Goal: Find specific page/section

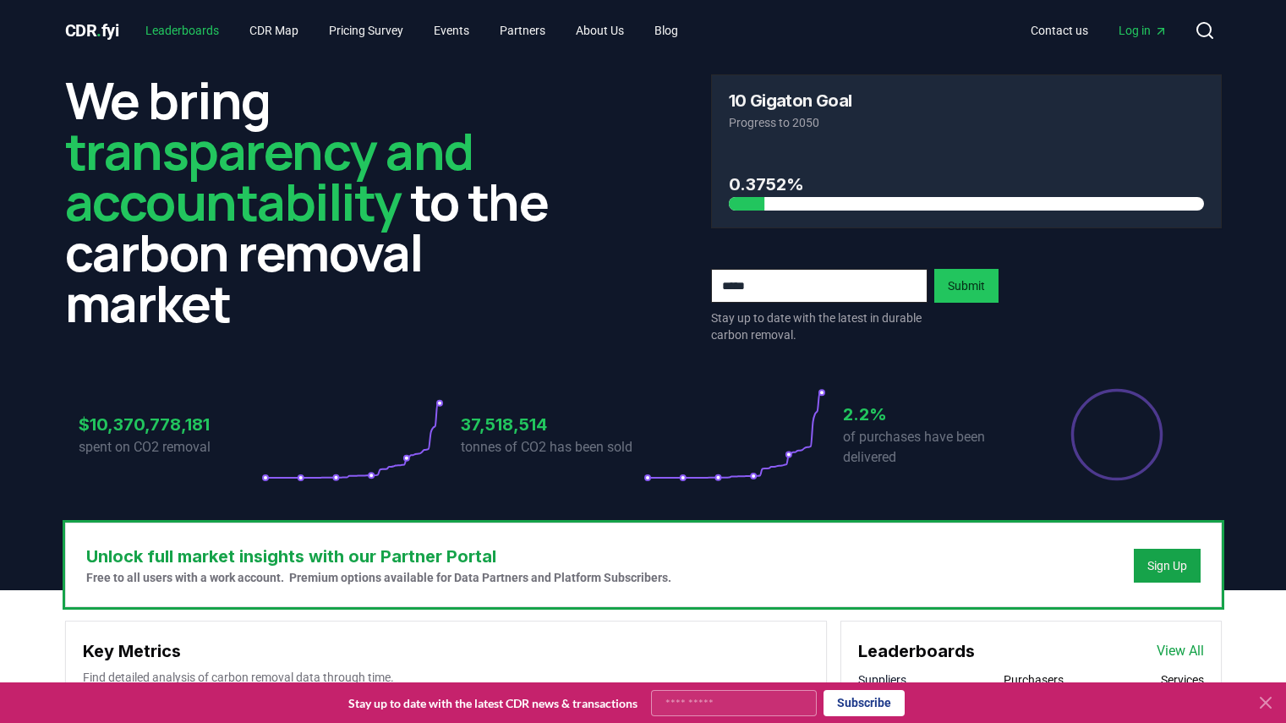
click at [206, 30] on link "Leaderboards" at bounding box center [182, 30] width 101 height 30
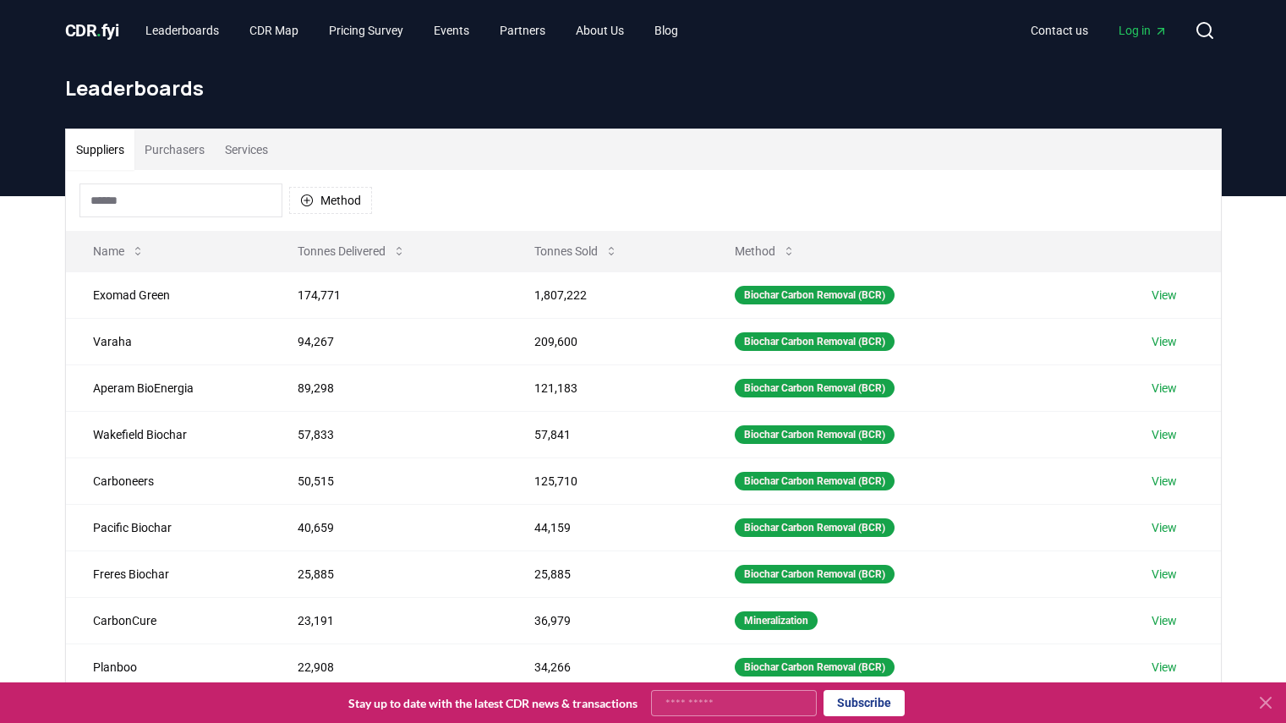
click at [144, 207] on input at bounding box center [180, 200] width 203 height 34
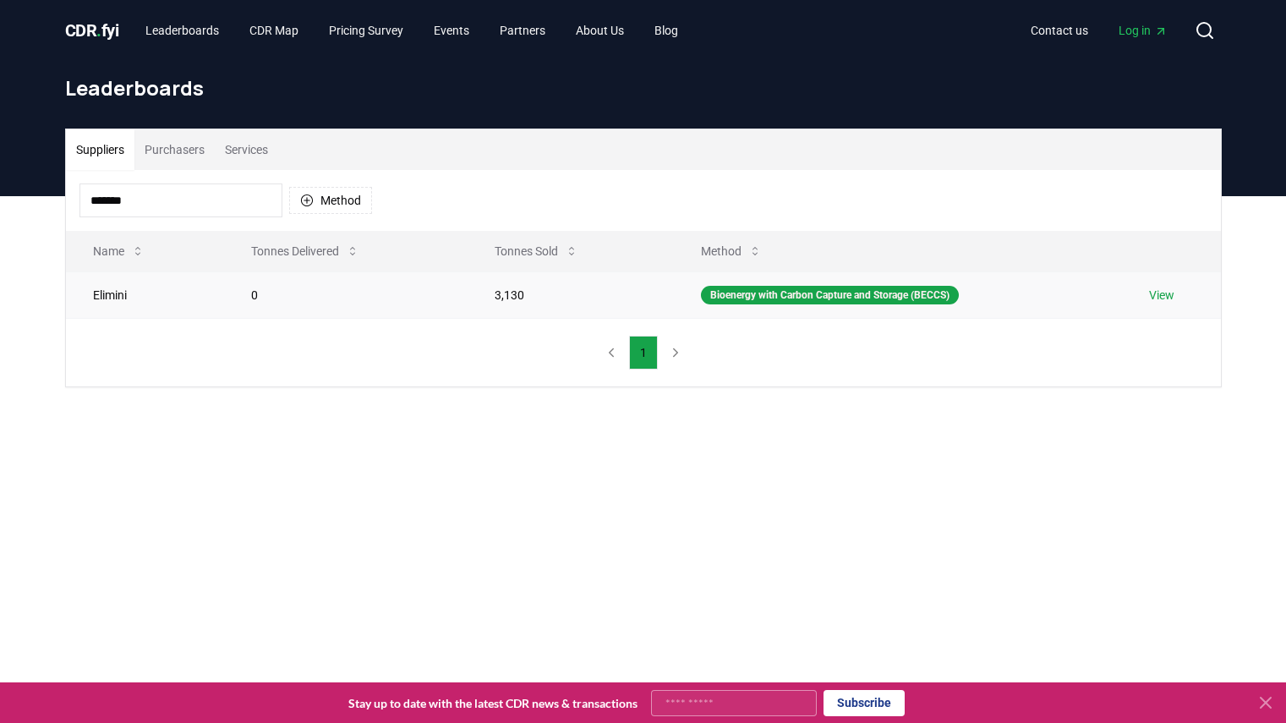
type input "*******"
click at [1161, 296] on link "View" at bounding box center [1161, 295] width 25 height 17
